Goal: Find contact information: Find contact information

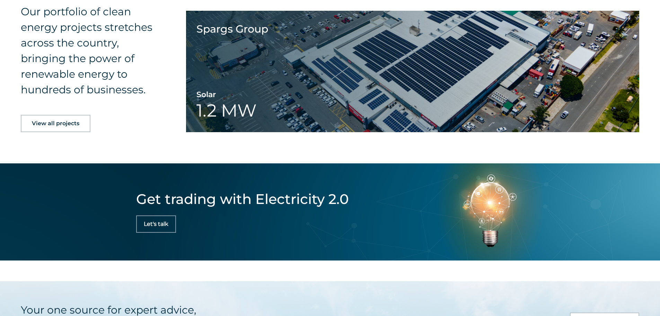
scroll to position [1351, 0]
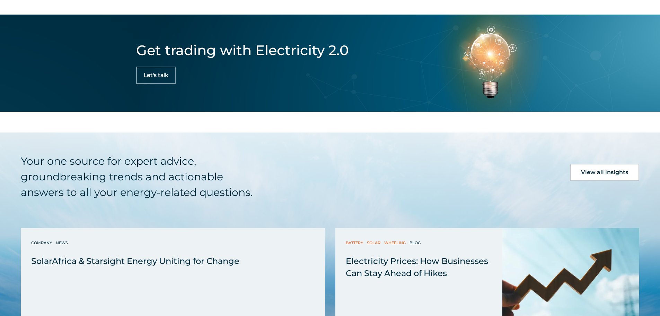
click at [158, 79] on link "Let's talk" at bounding box center [156, 75] width 40 height 17
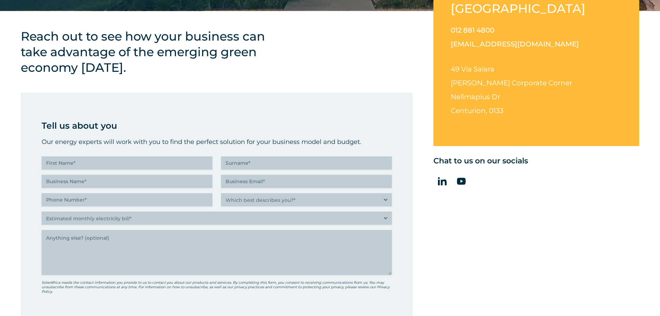
scroll to position [243, 0]
